Goal: Task Accomplishment & Management: Complete application form

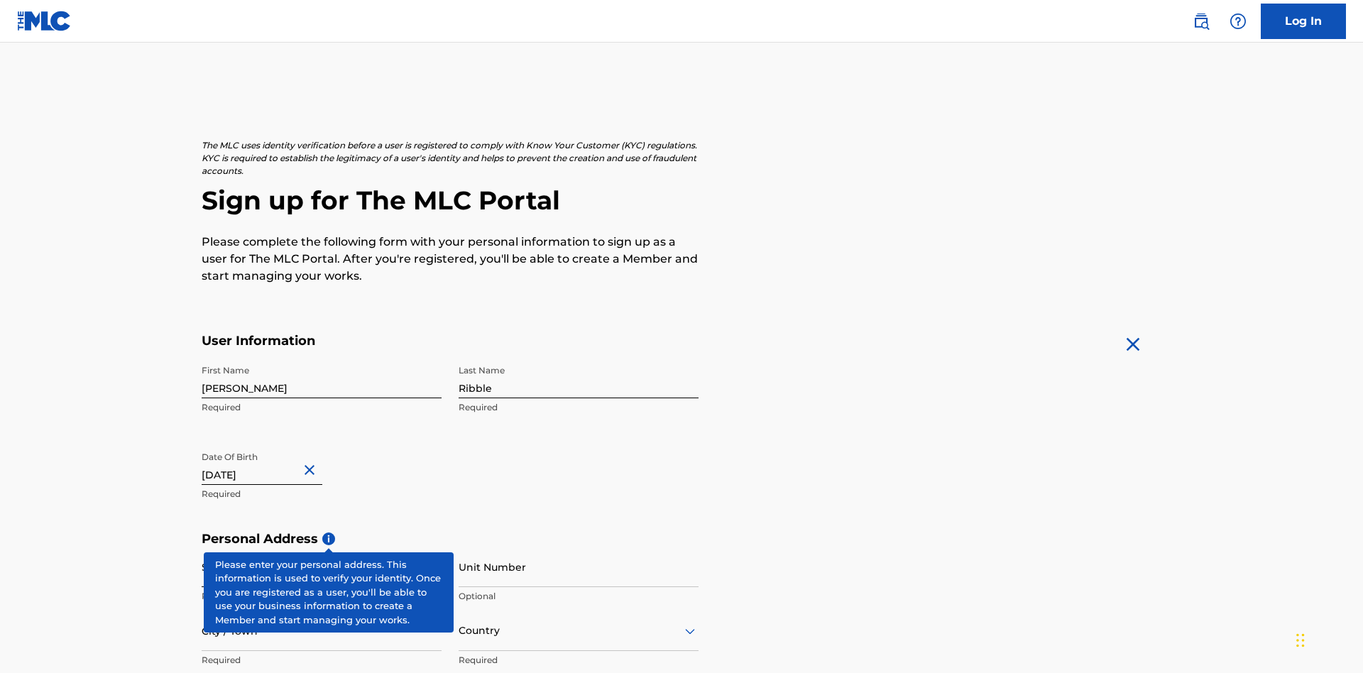
click at [322, 547] on input "Street Address" at bounding box center [322, 567] width 240 height 40
type input "9909 Elks Run Rd"
click at [322, 611] on input "City / Town" at bounding box center [322, 631] width 240 height 40
type input "Roseville"
click at [459, 623] on input "text" at bounding box center [460, 630] width 3 height 15
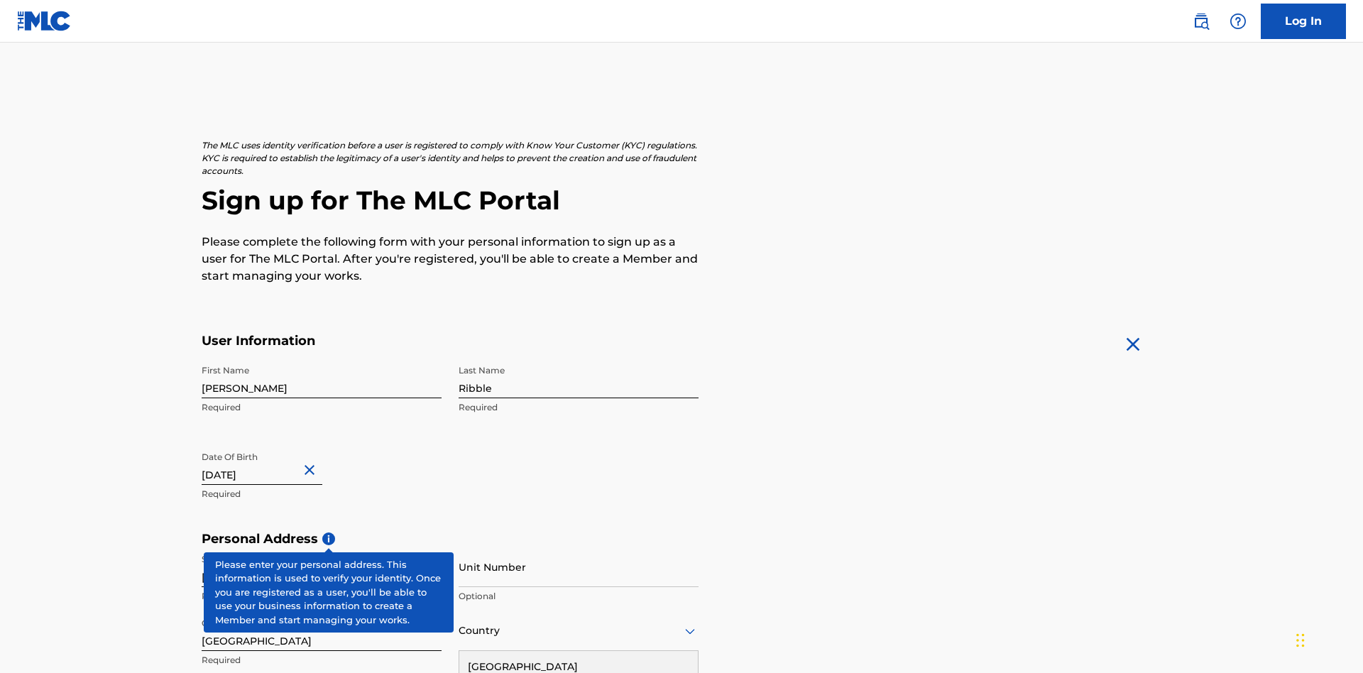
click at [579, 651] on div "United States" at bounding box center [578, 667] width 239 height 32
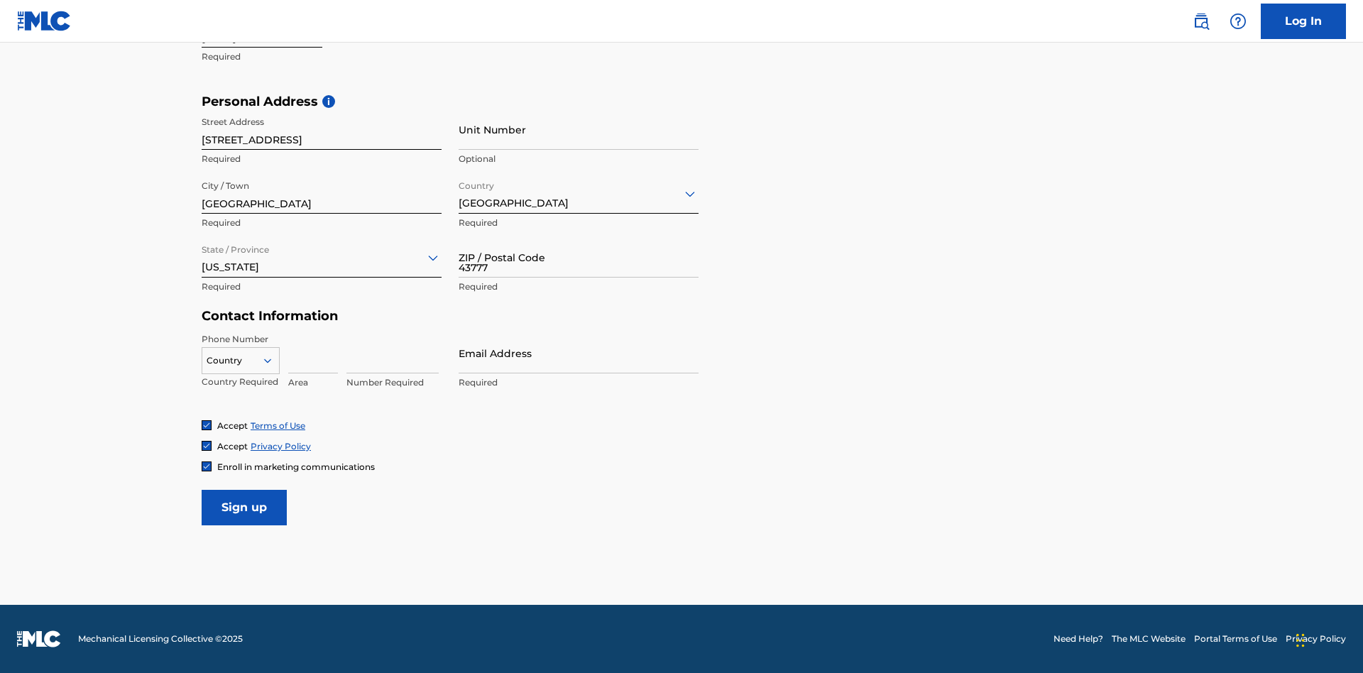
type input "43777"
click at [273, 360] on icon at bounding box center [267, 360] width 13 height 13
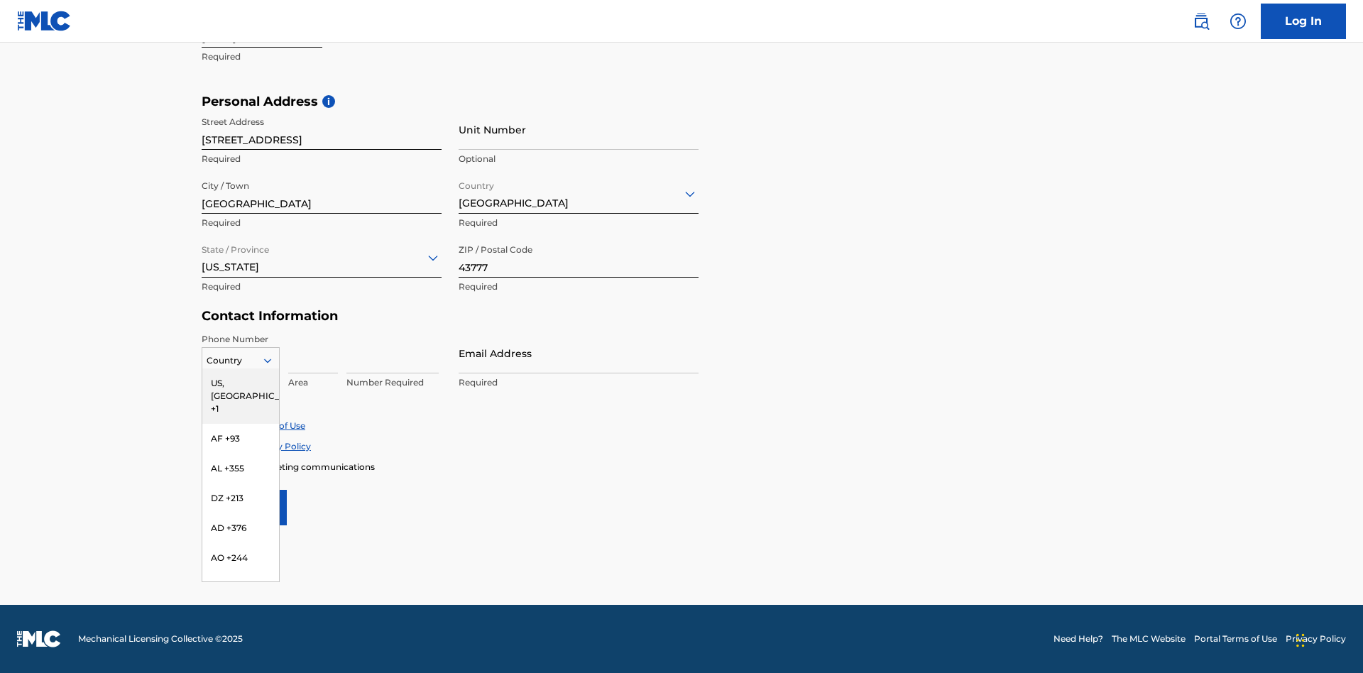
click at [241, 383] on div "US, CA +1" at bounding box center [240, 396] width 77 height 55
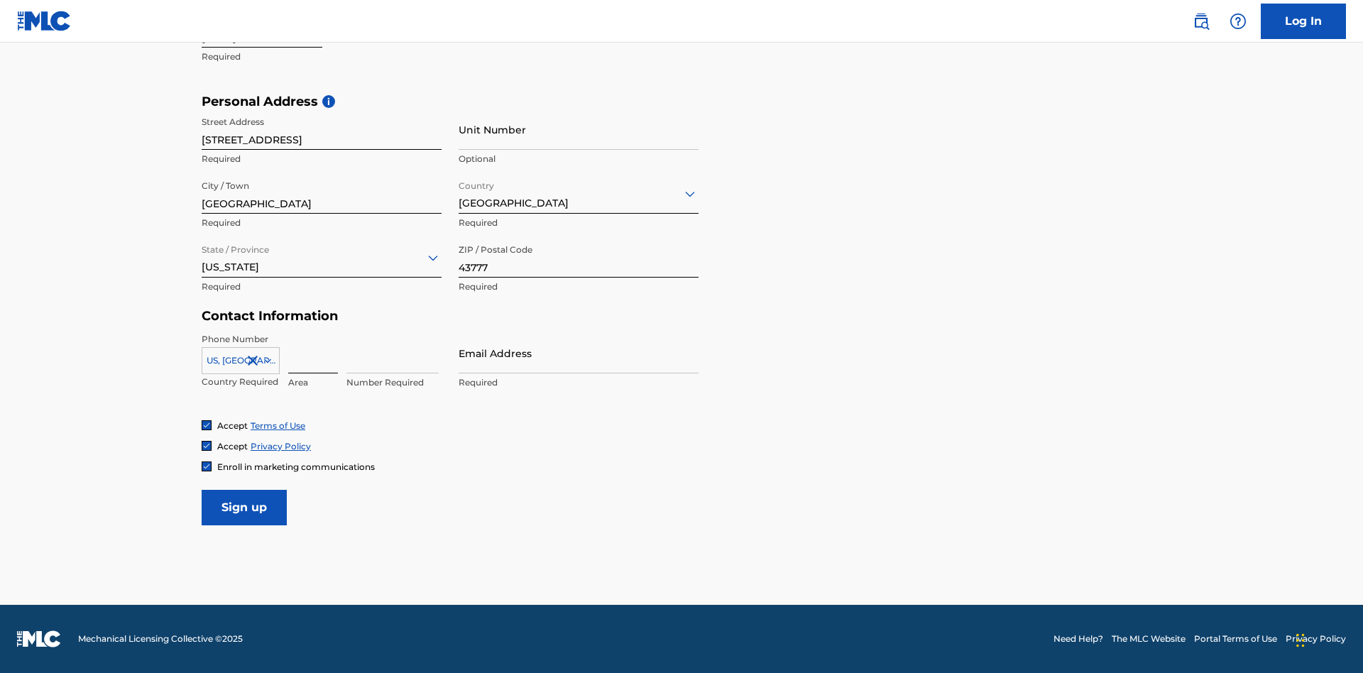
click at [313, 353] on input at bounding box center [313, 353] width 50 height 40
type input "740"
click at [393, 353] on input at bounding box center [393, 353] width 92 height 40
type input "8086351"
click at [579, 353] on input "Email Address" at bounding box center [579, 353] width 240 height 40
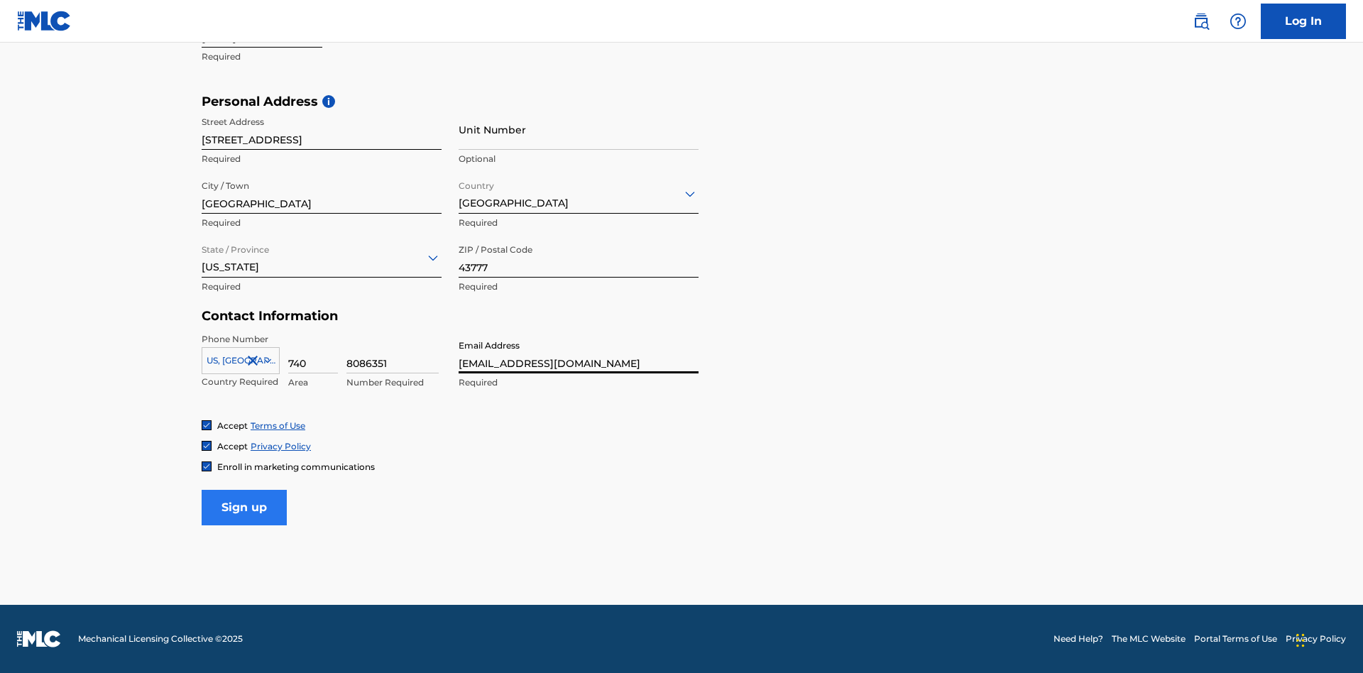
type input "[EMAIL_ADDRESS][DOMAIN_NAME]"
click at [244, 507] on input "Sign up" at bounding box center [244, 508] width 85 height 36
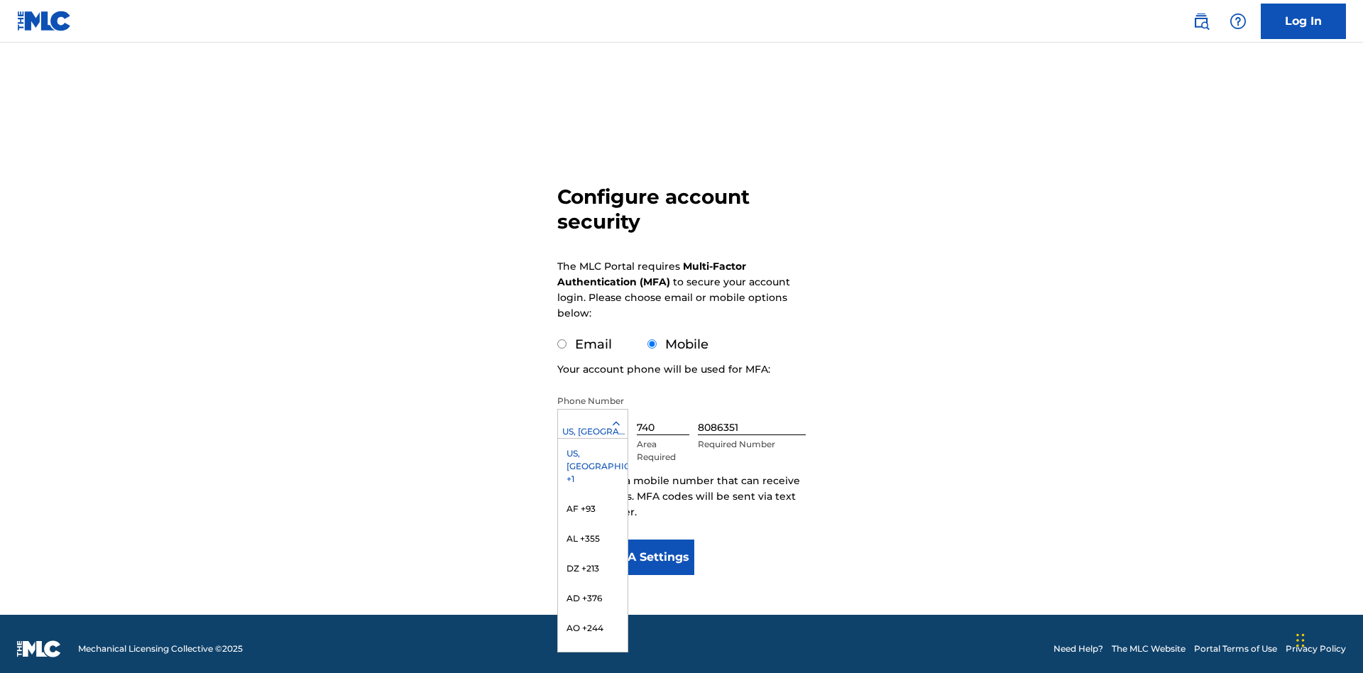
click at [666, 405] on input "740" at bounding box center [663, 415] width 53 height 40
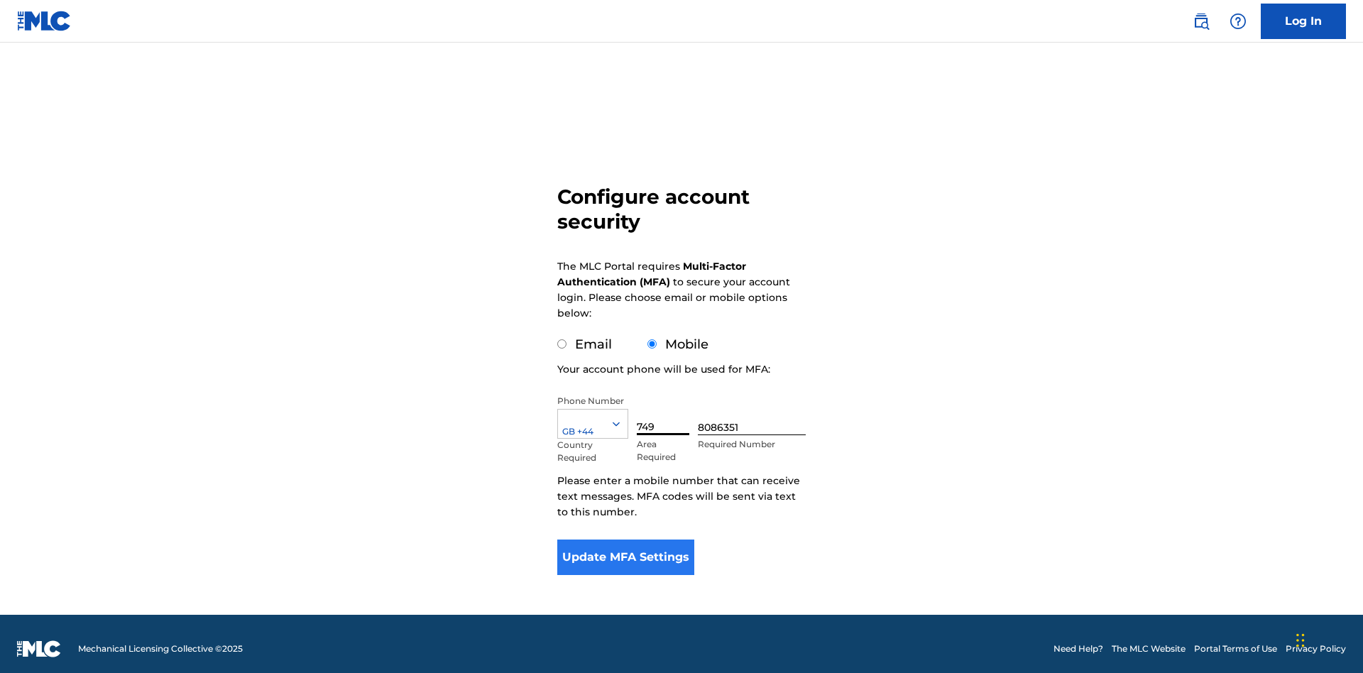
click at [755, 405] on input "8086351" at bounding box center [752, 415] width 108 height 40
click at [626, 547] on button "Update MFA Settings" at bounding box center [625, 558] width 137 height 36
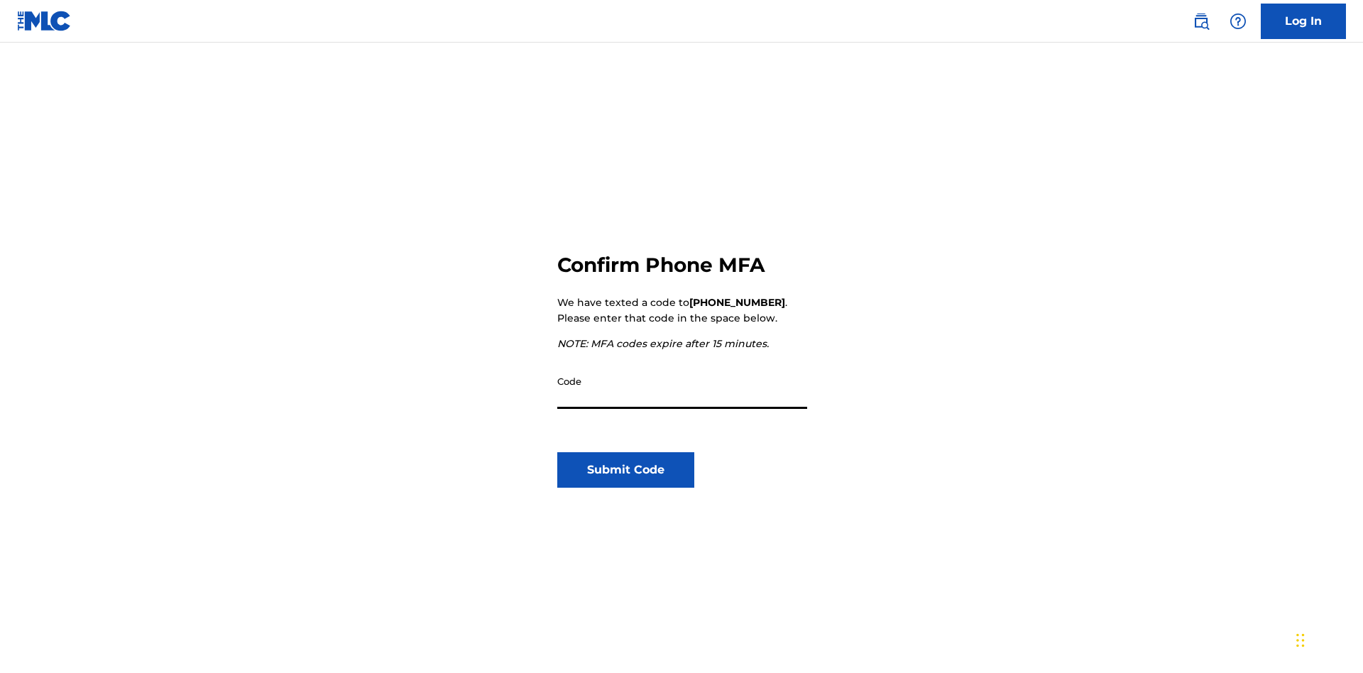
scroll to position [148, 0]
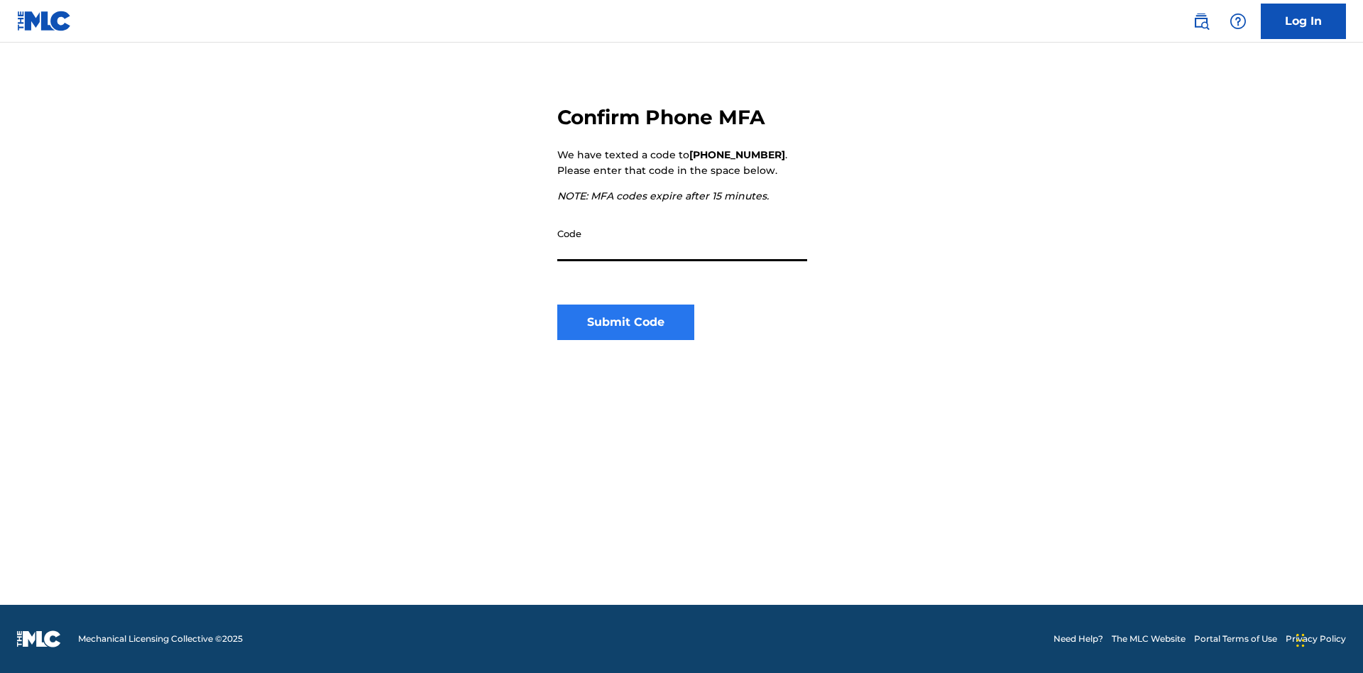
click at [682, 241] on input "Code" at bounding box center [682, 241] width 250 height 40
click at [626, 322] on button "Submit Code" at bounding box center [625, 323] width 137 height 36
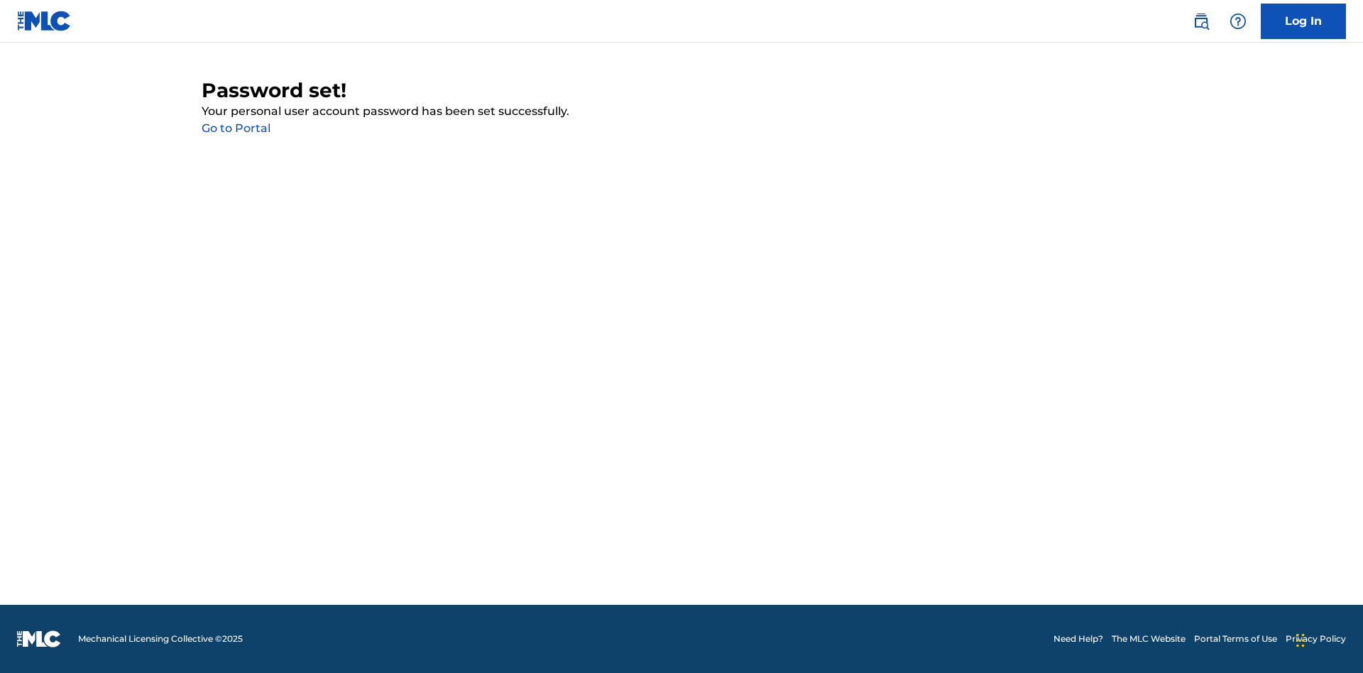
click at [236, 129] on link "Go to Portal" at bounding box center [236, 127] width 69 height 13
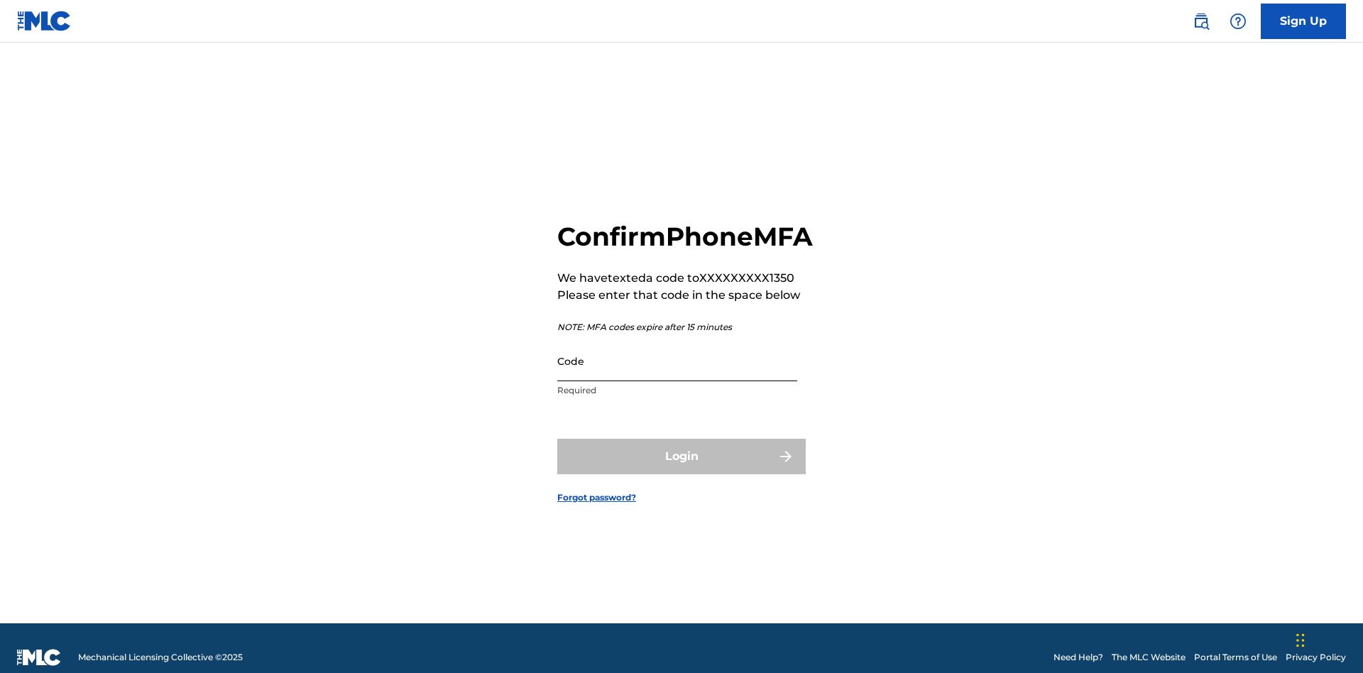
click at [677, 358] on input "Code" at bounding box center [677, 361] width 240 height 40
click at [682, 454] on button "Login" at bounding box center [681, 457] width 249 height 36
